Goal: Use online tool/utility: Utilize a website feature to perform a specific function

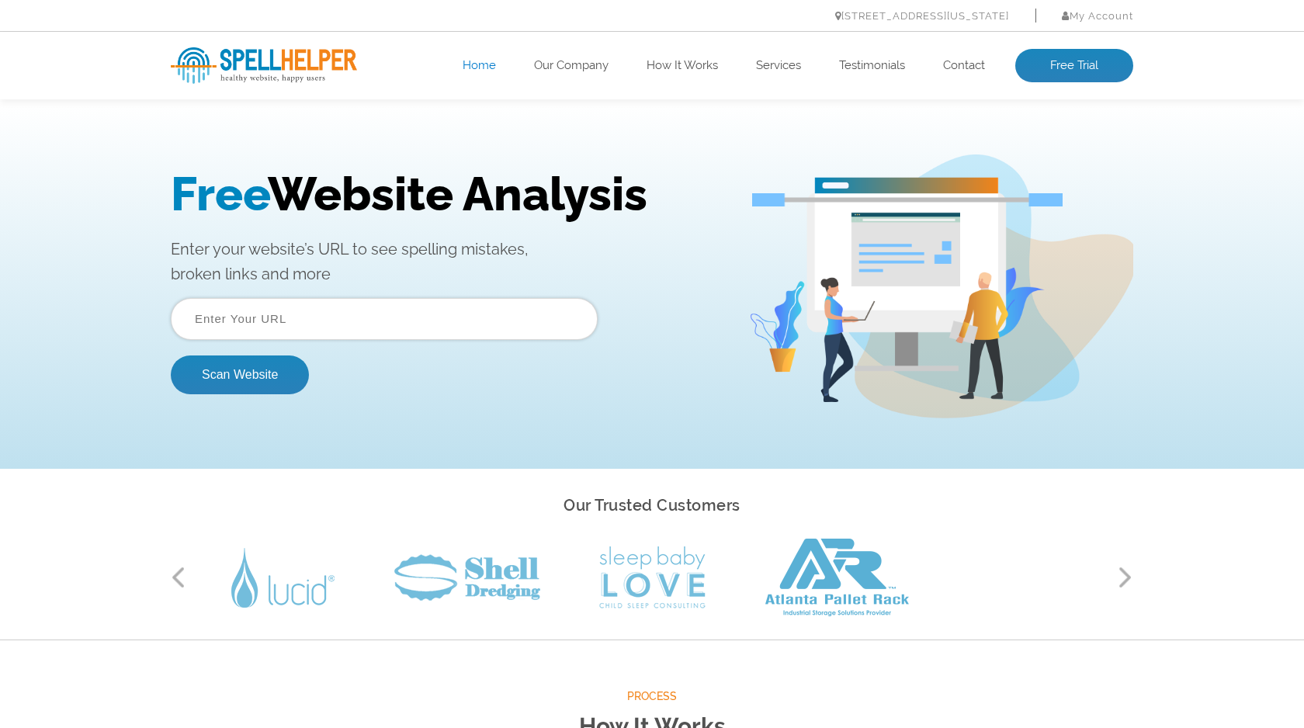
click at [346, 331] on input "text" at bounding box center [384, 319] width 427 height 42
paste input "https://flowsandforms.com/"
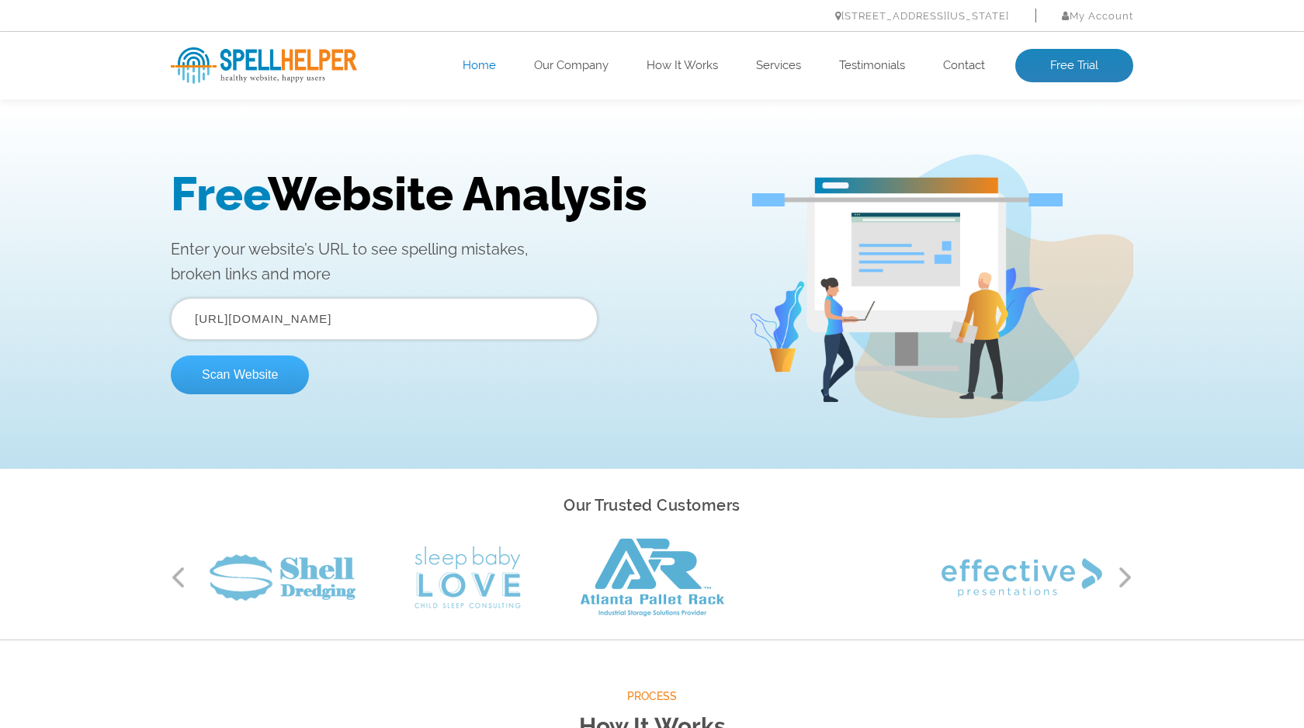
type input "https://flowsandforms.com/"
click at [247, 376] on button "Scan Website" at bounding box center [240, 375] width 138 height 39
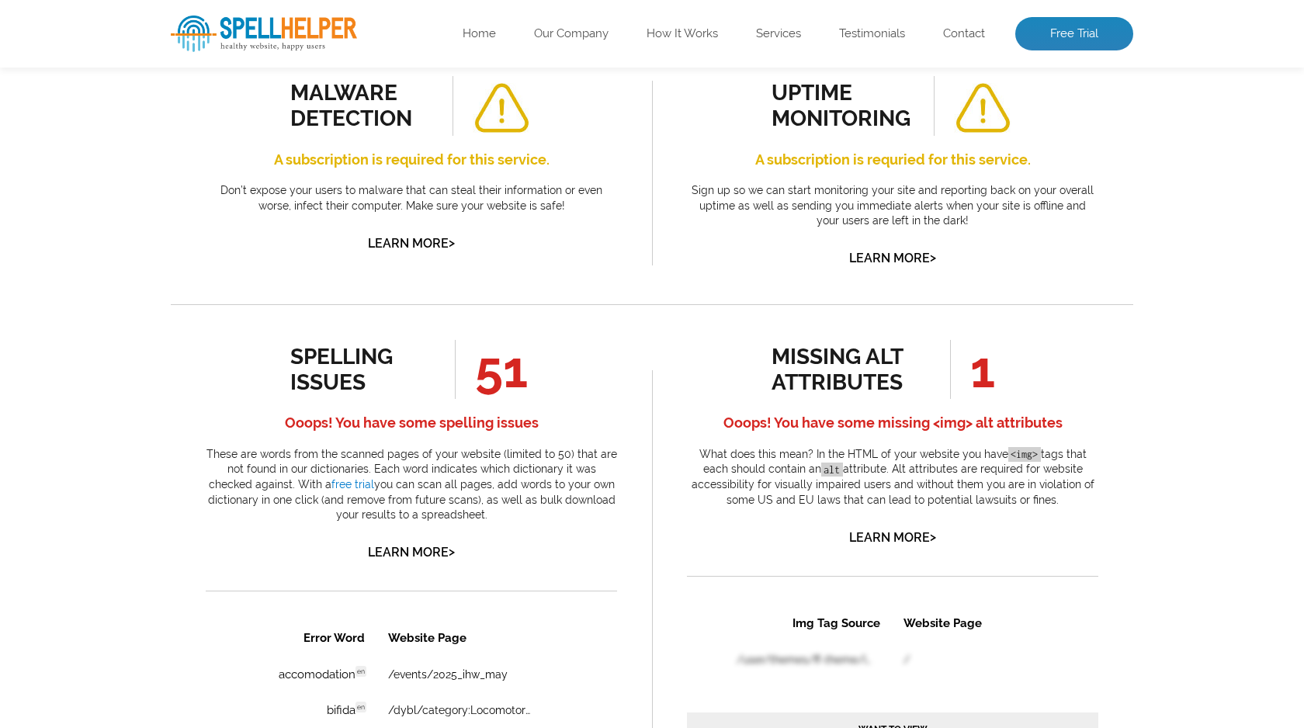
scroll to position [601, 0]
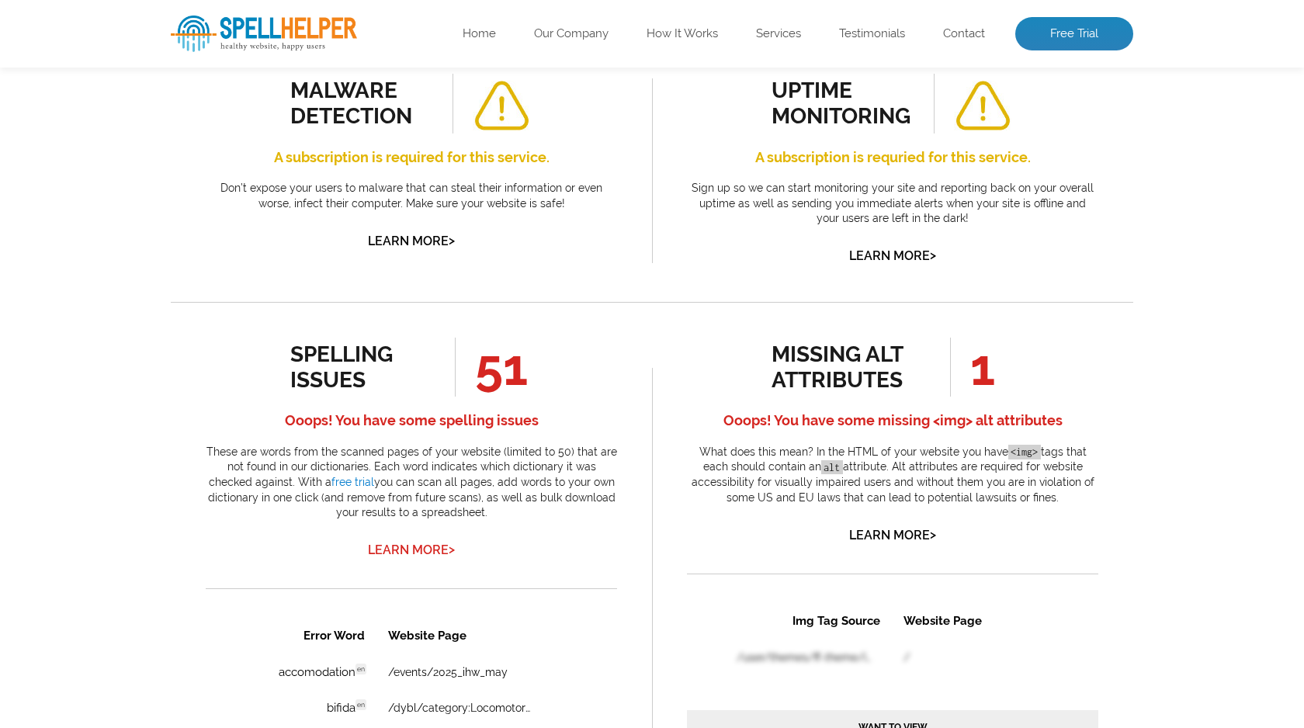
click at [416, 549] on link "Learn More >" at bounding box center [411, 550] width 87 height 15
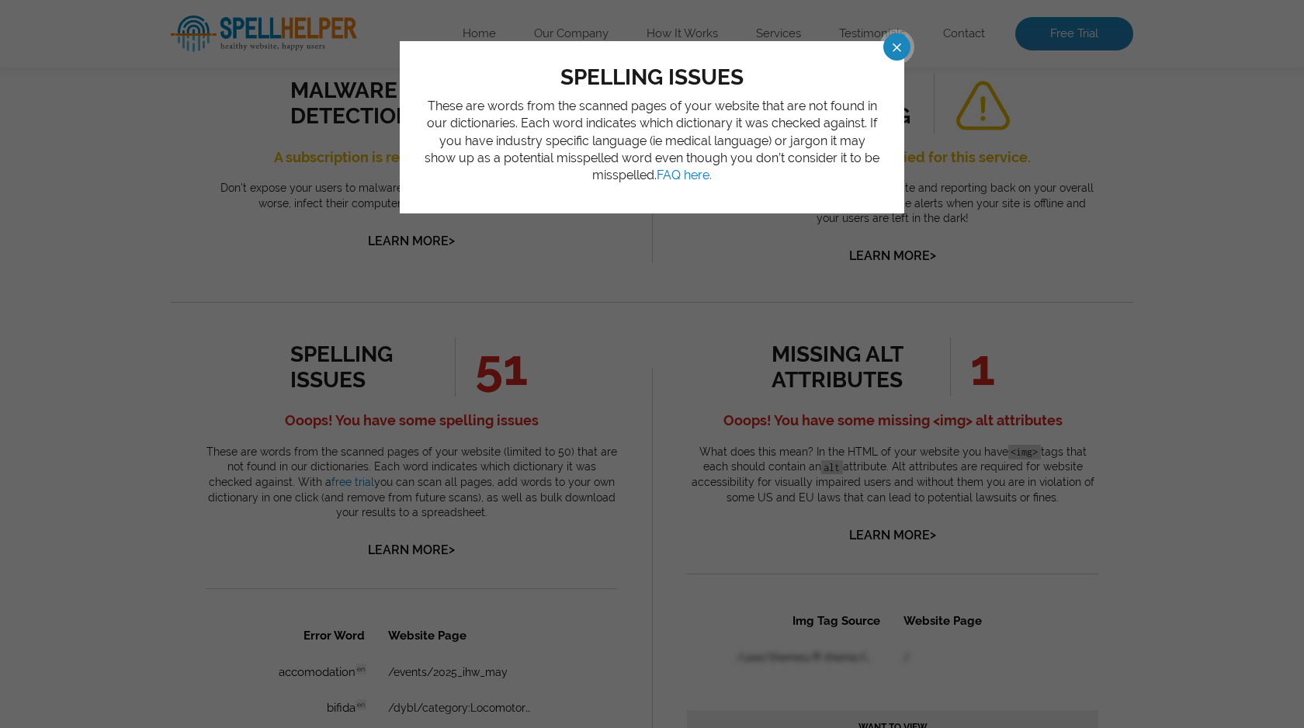
click at [897, 44] on span at bounding box center [882, 46] width 27 height 27
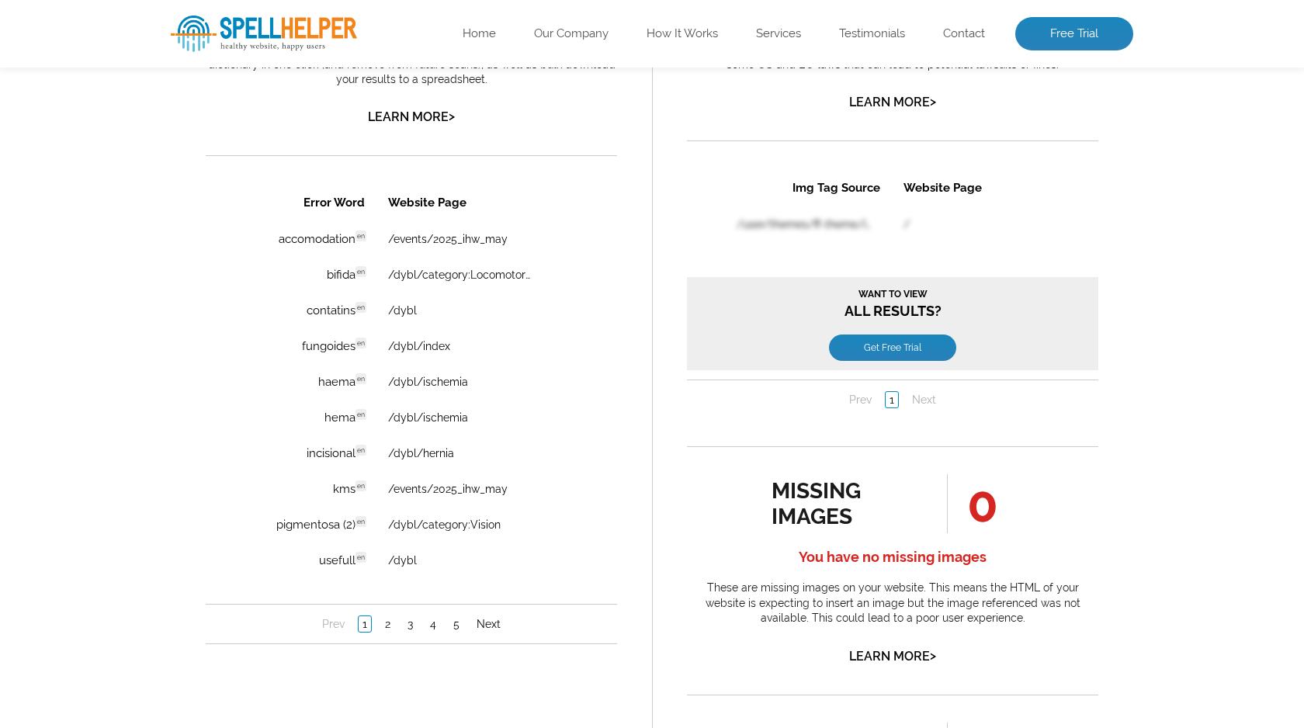
scroll to position [1035, 0]
click at [487, 628] on link "Next" at bounding box center [489, 624] width 32 height 16
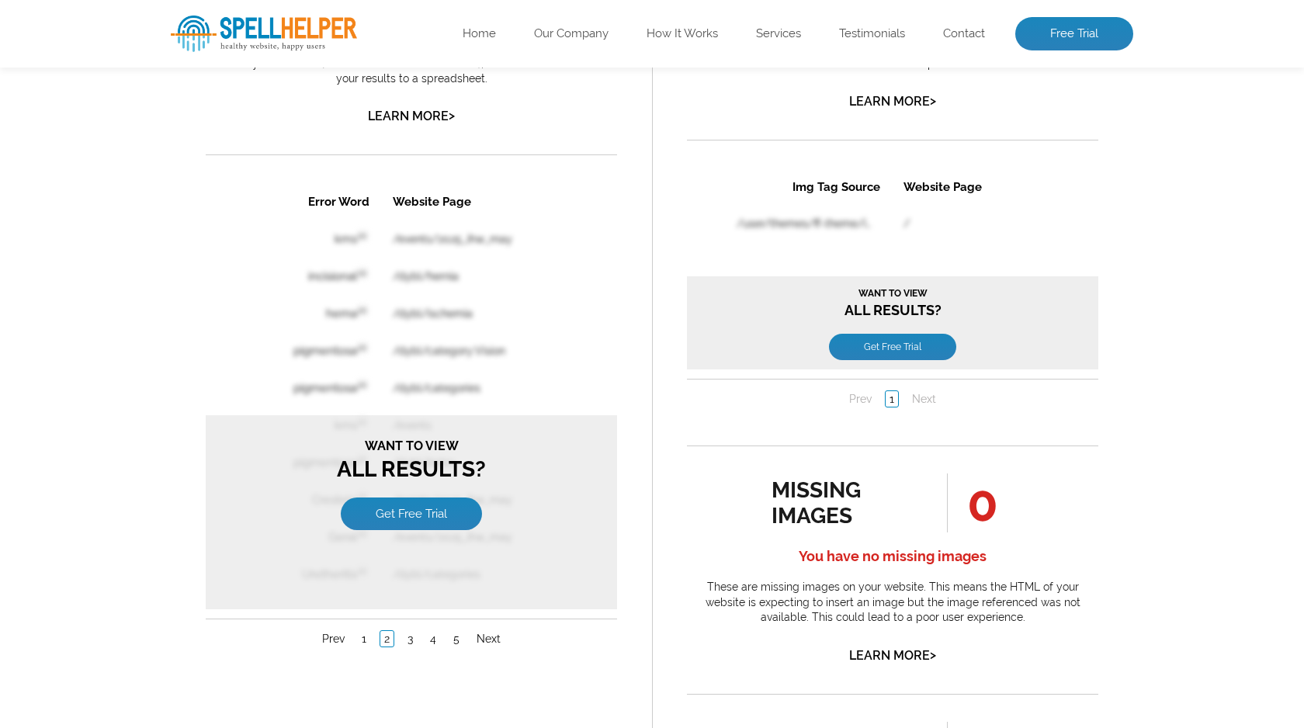
scroll to position [0, 0]
click at [335, 640] on link "Prev" at bounding box center [333, 639] width 30 height 16
